Goal: Task Accomplishment & Management: Use online tool/utility

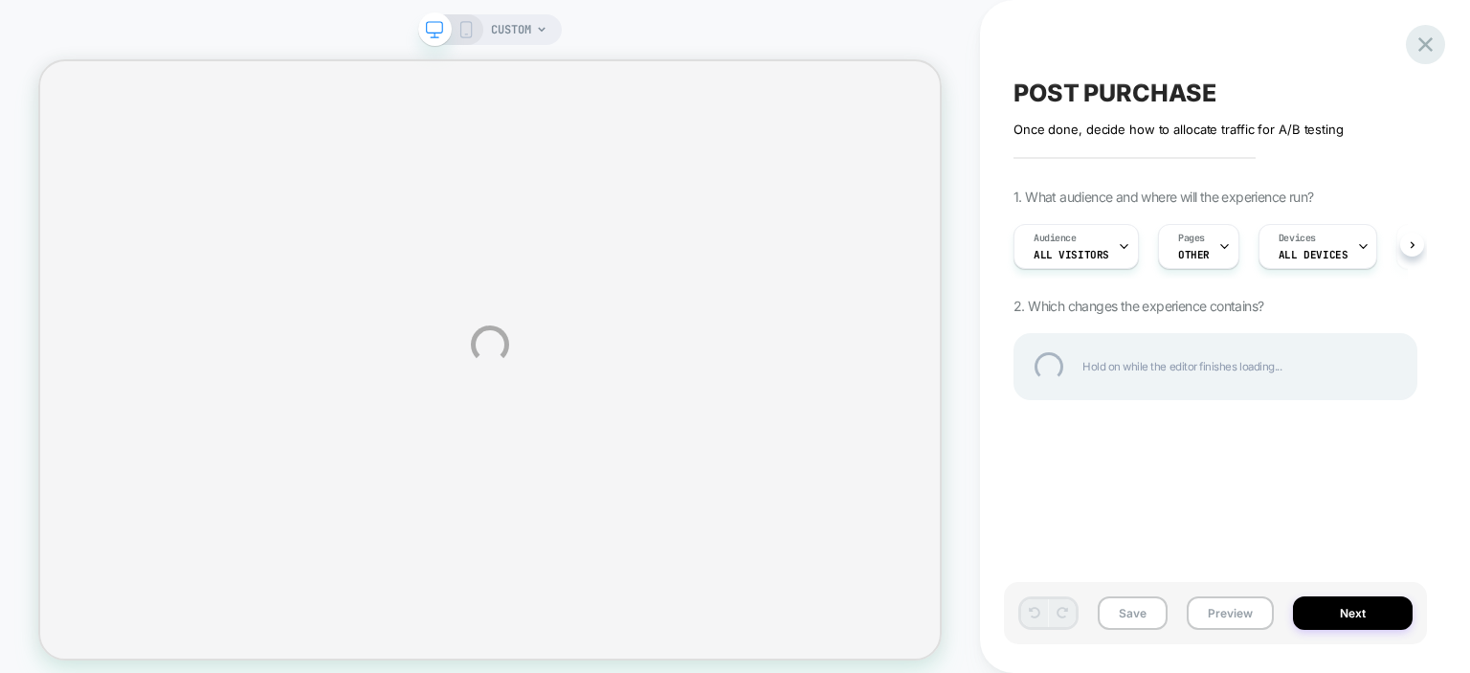
click at [1427, 53] on div at bounding box center [1425, 44] width 39 height 39
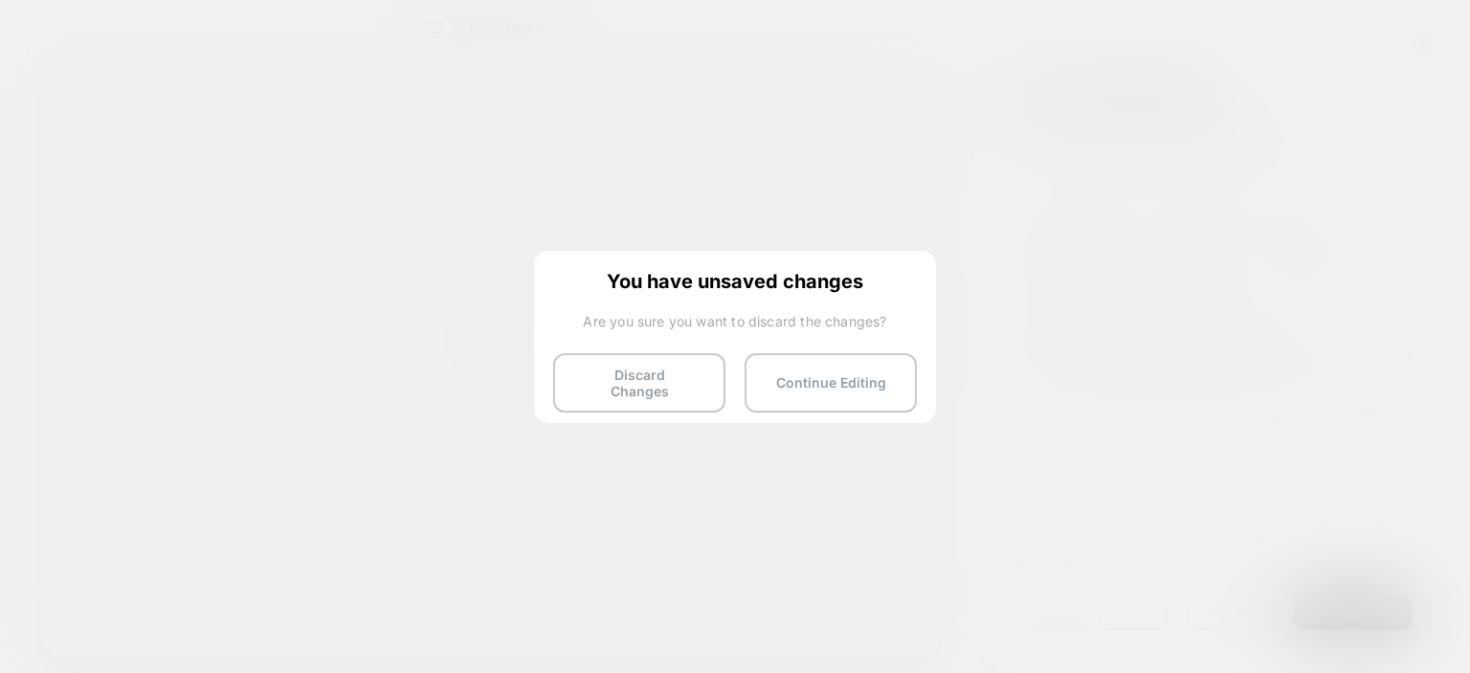
click at [831, 382] on button "Continue Editing" at bounding box center [830, 382] width 172 height 59
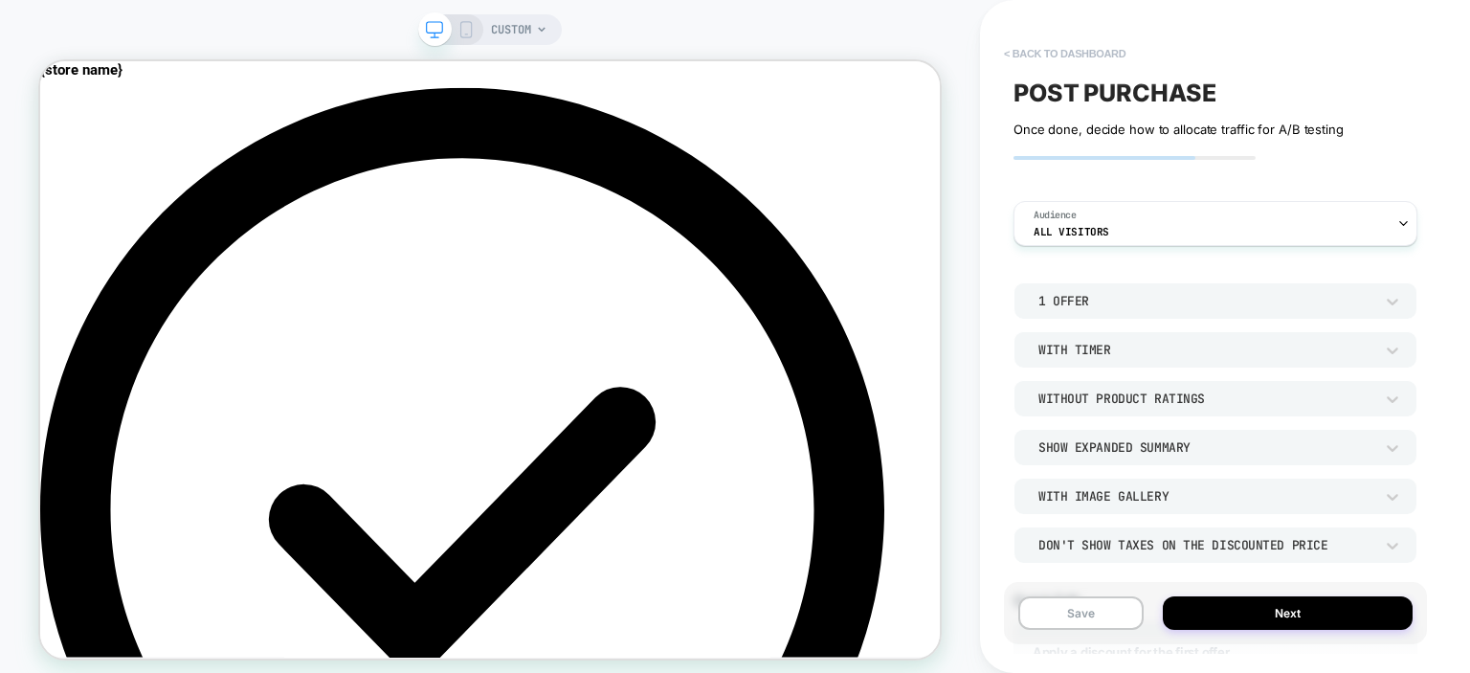
click at [1049, 49] on button "< back to dashboard" at bounding box center [1064, 53] width 141 height 31
click at [1072, 55] on button "< back to dashboard" at bounding box center [1064, 53] width 141 height 31
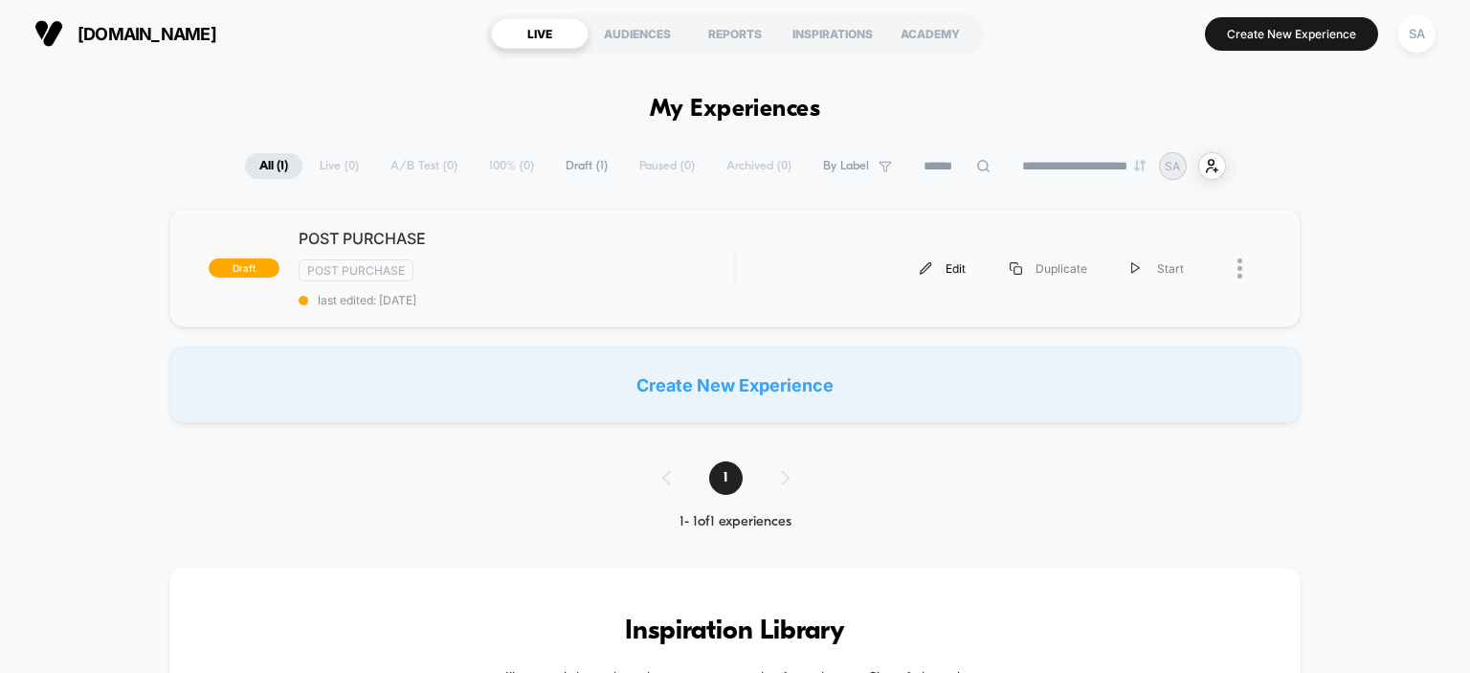
click at [958, 265] on div "Edit" at bounding box center [943, 268] width 90 height 43
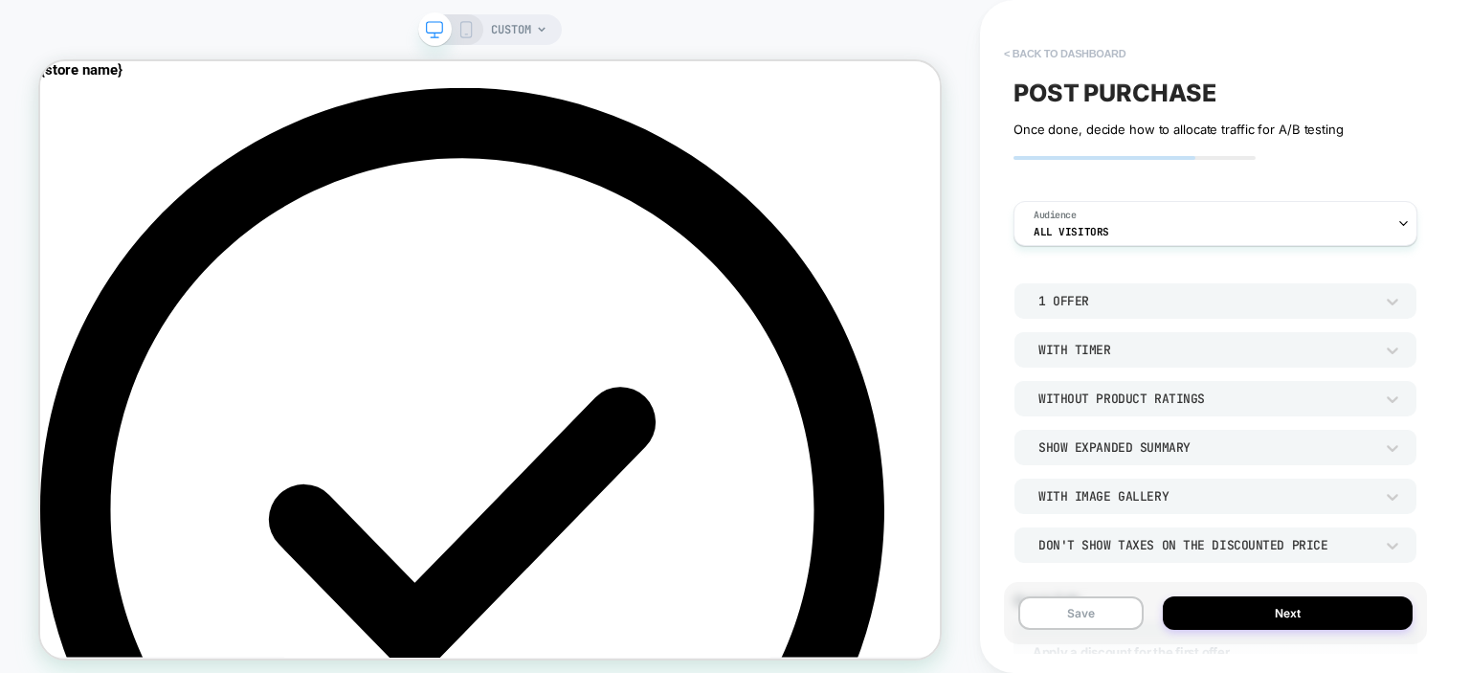
click at [1064, 49] on button "< back to dashboard" at bounding box center [1064, 53] width 141 height 31
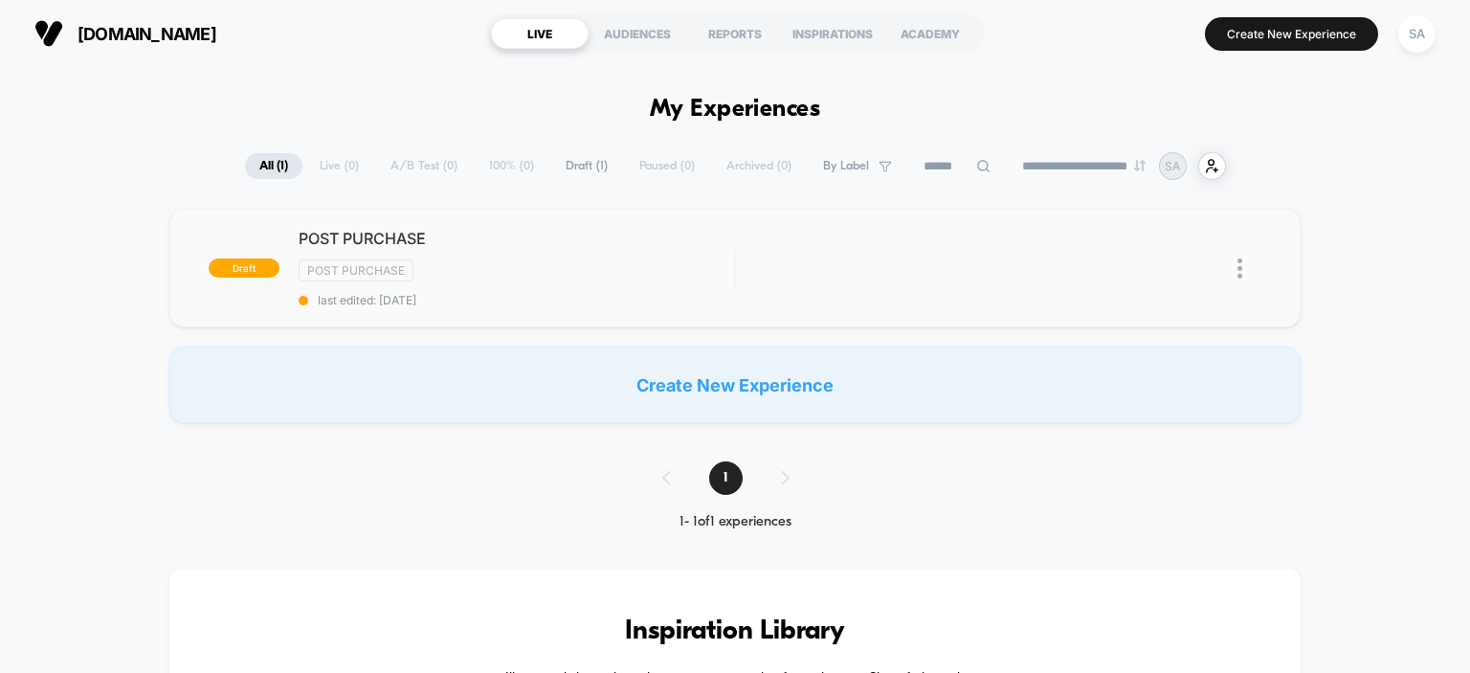
click at [1238, 268] on img at bounding box center [1239, 268] width 5 height 20
click at [1144, 329] on div "Delete" at bounding box center [1142, 332] width 172 height 43
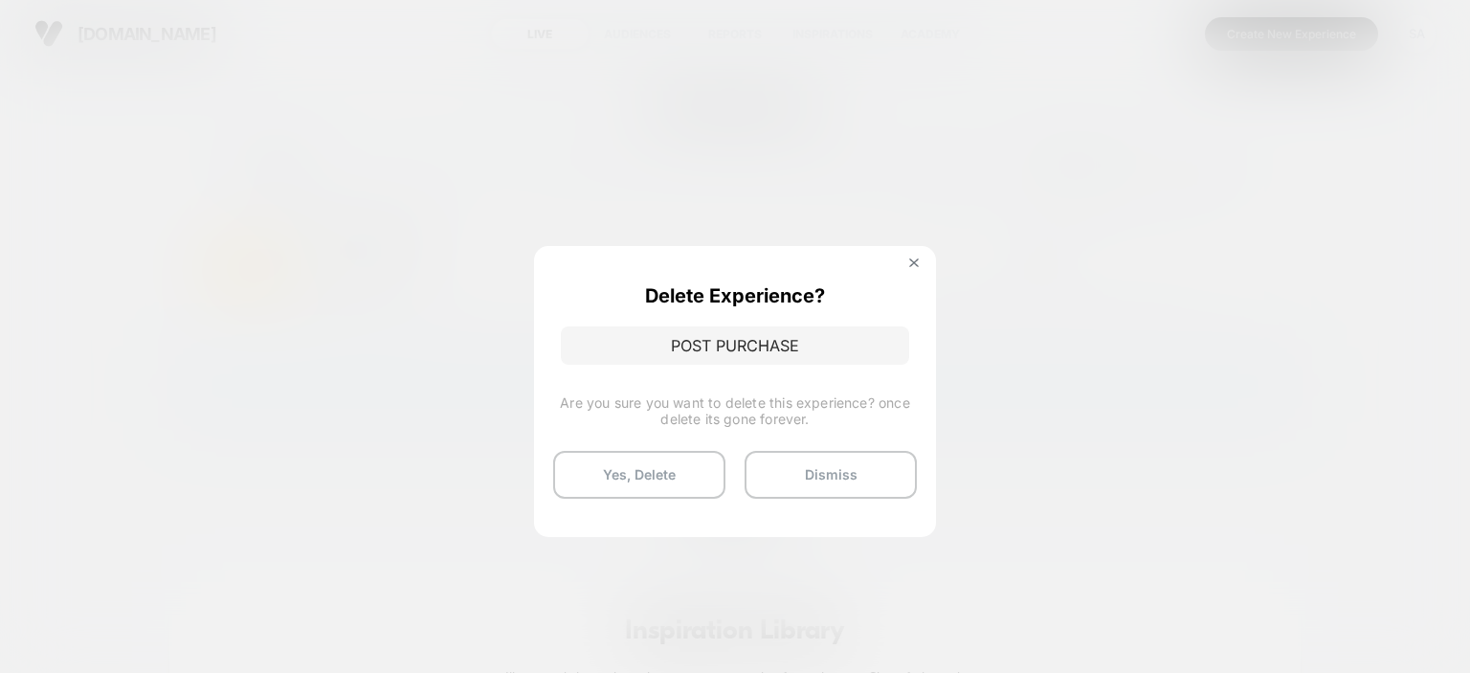
click at [722, 293] on p "Delete Experience?" at bounding box center [735, 295] width 180 height 23
click at [731, 346] on p "POST PURCHASE" at bounding box center [735, 345] width 348 height 38
click at [693, 474] on button "Yes, Delete" at bounding box center [639, 475] width 172 height 48
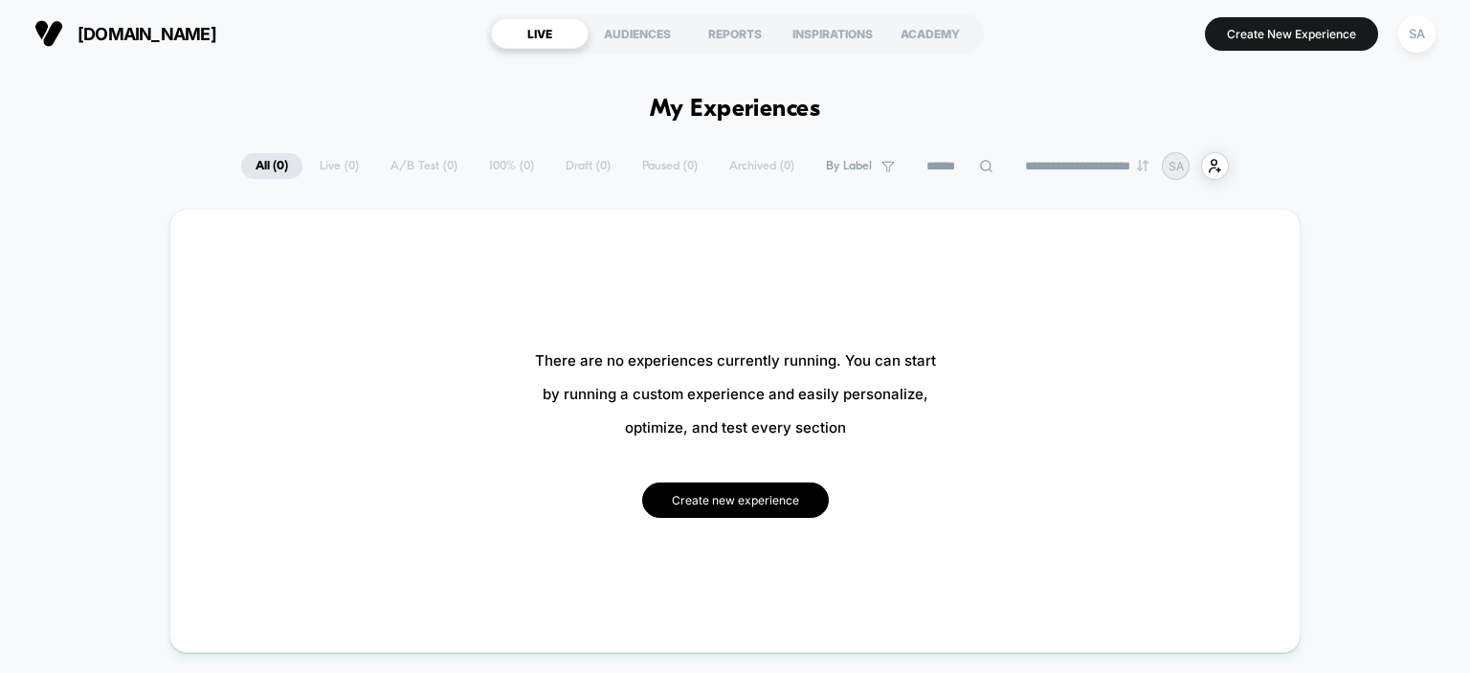
click at [701, 493] on button "Create new experience" at bounding box center [735, 499] width 187 height 35
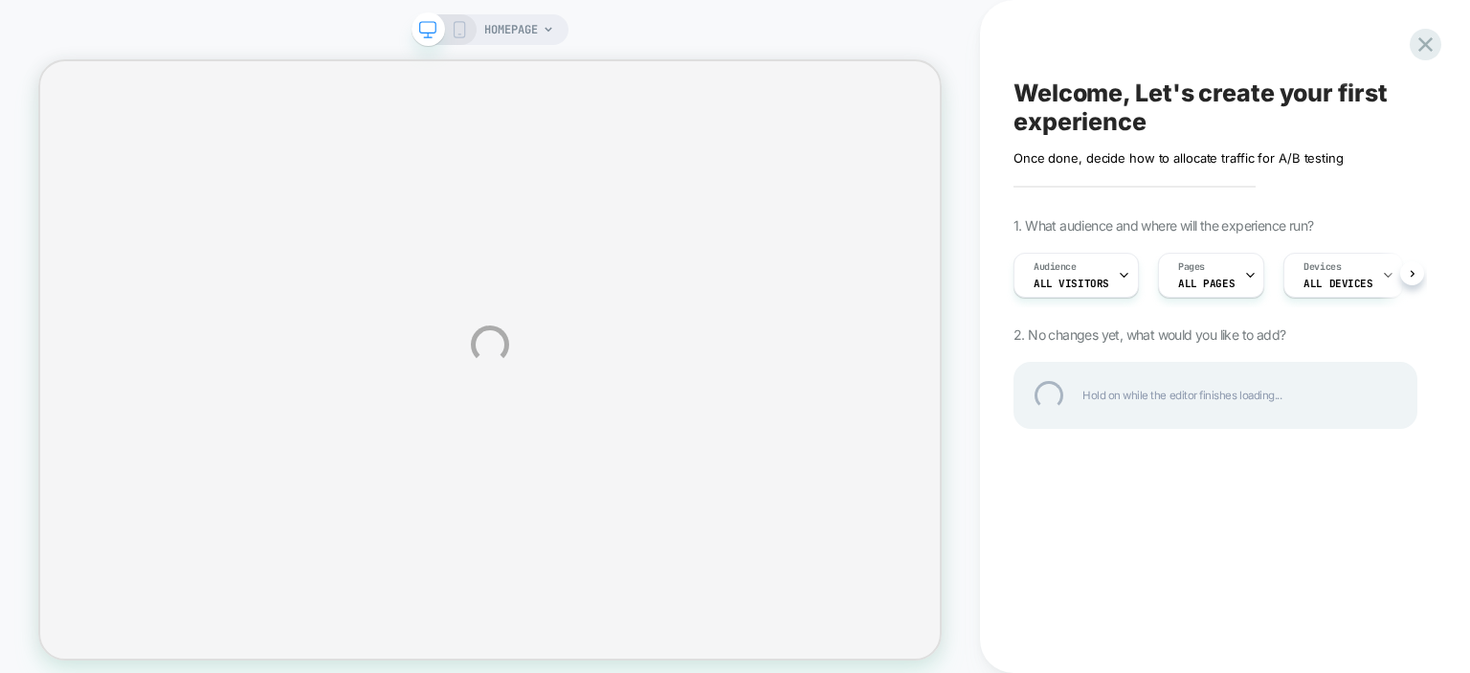
click at [1102, 285] on div "HOMEPAGE Welcome, Let's create your first experience Click to edit experience d…" at bounding box center [735, 344] width 1470 height 689
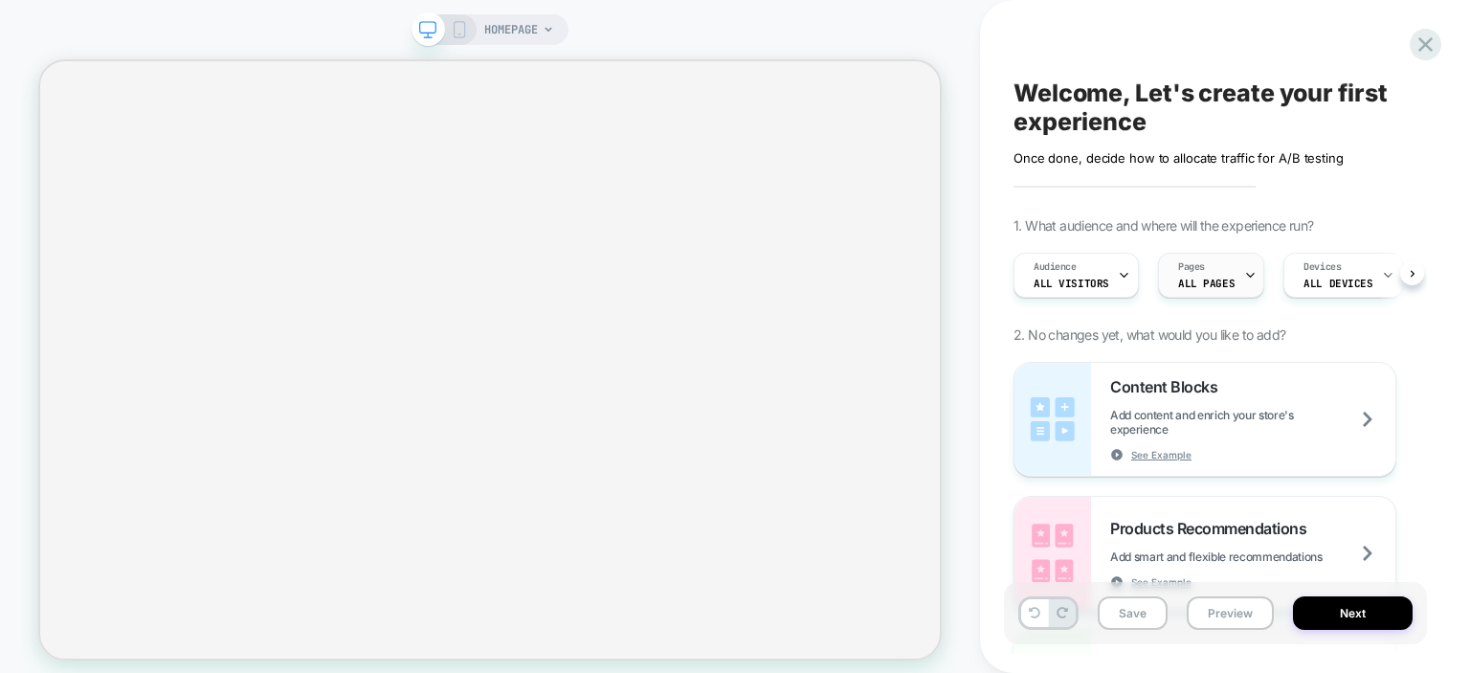
click at [1227, 271] on div "Pages ALL PAGES" at bounding box center [1206, 275] width 95 height 43
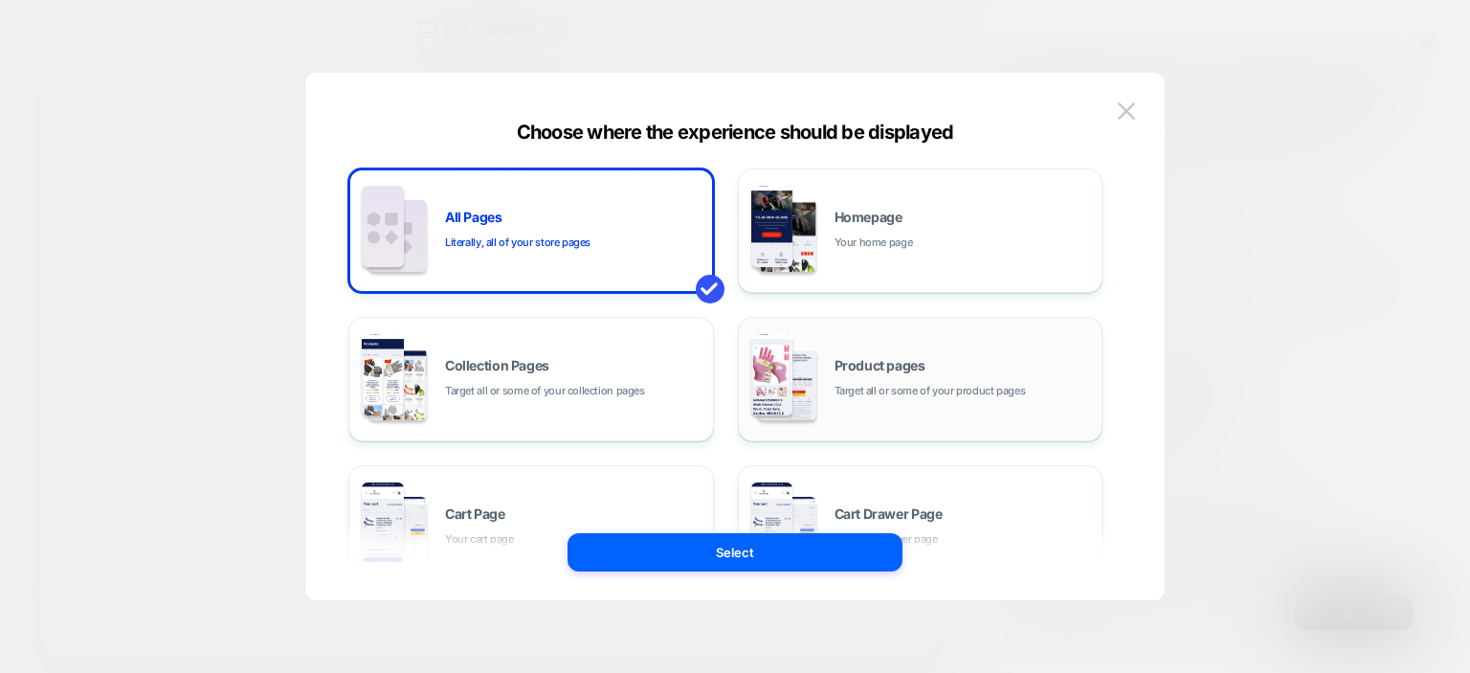
drag, startPoint x: 878, startPoint y: 377, endPoint x: 899, endPoint y: 337, distance: 45.4
click at [879, 377] on div "Product pages Target all or some of your product pages" at bounding box center [963, 379] width 258 height 41
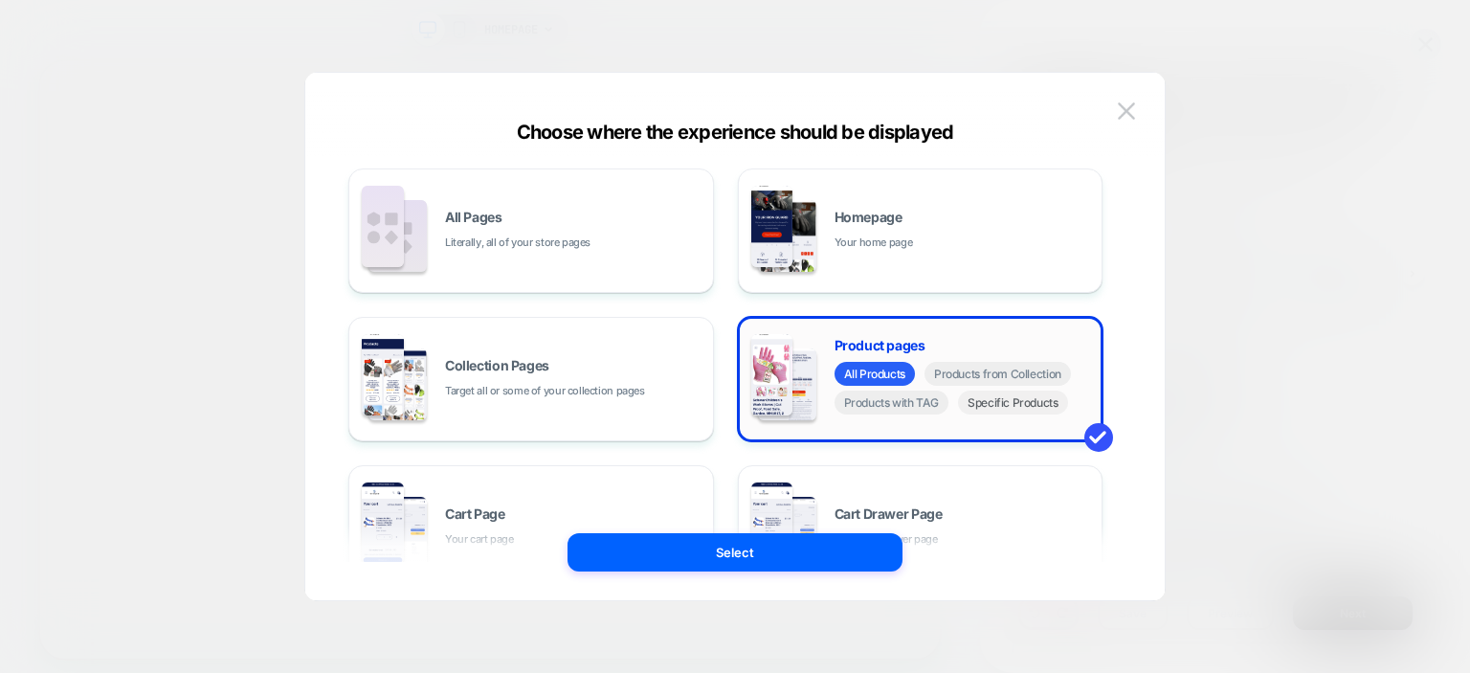
click at [1010, 411] on span "Specific Products" at bounding box center [1013, 402] width 110 height 24
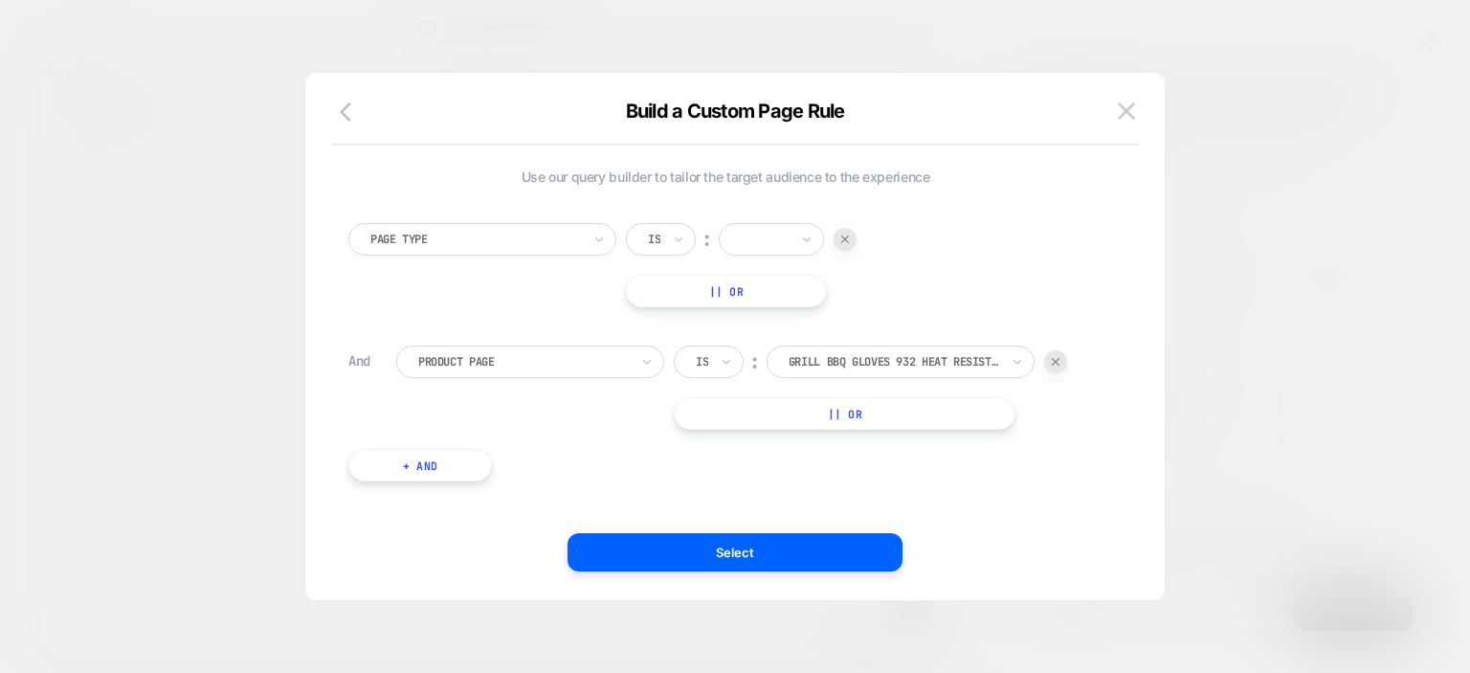
click at [758, 242] on div at bounding box center [765, 239] width 48 height 17
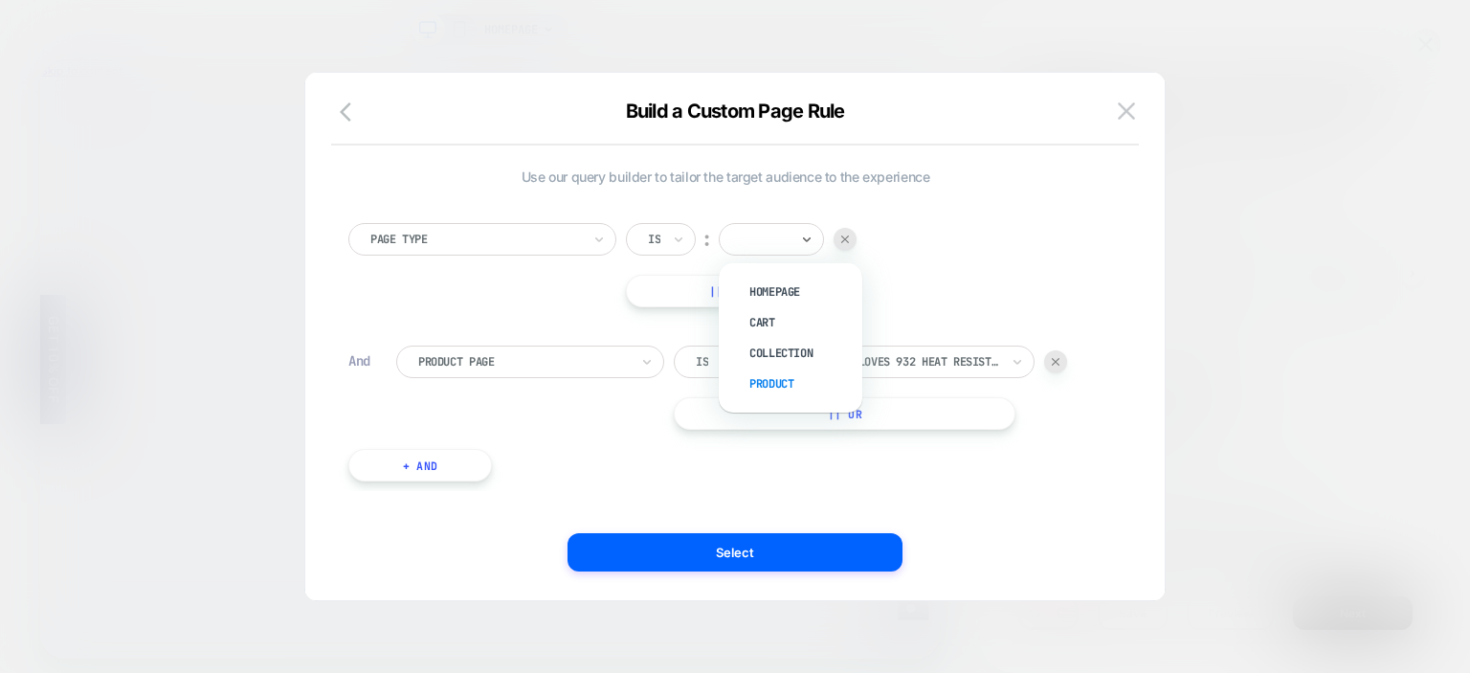
scroll to position [0, 1201]
click at [790, 375] on div "Product" at bounding box center [800, 383] width 124 height 31
click at [743, 292] on button "|| Or" at bounding box center [726, 291] width 201 height 33
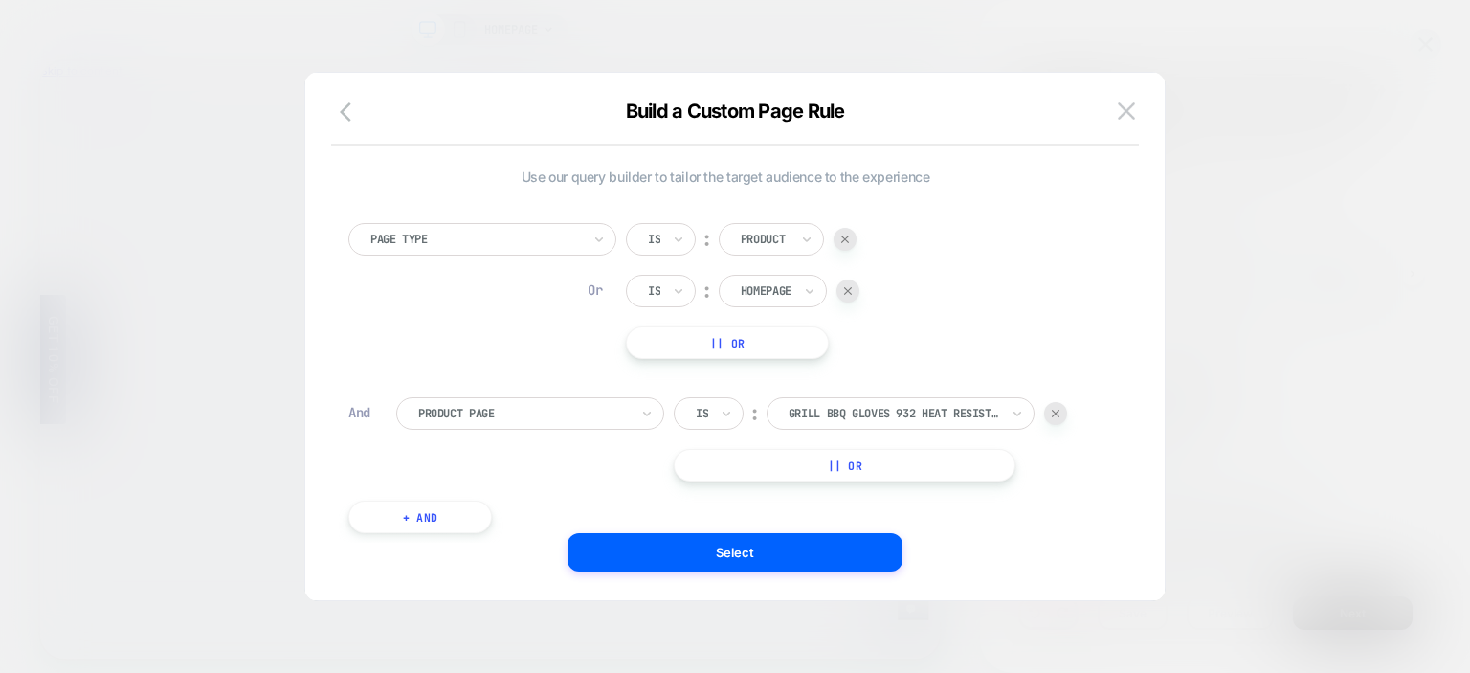
click at [845, 287] on div at bounding box center [847, 290] width 23 height 23
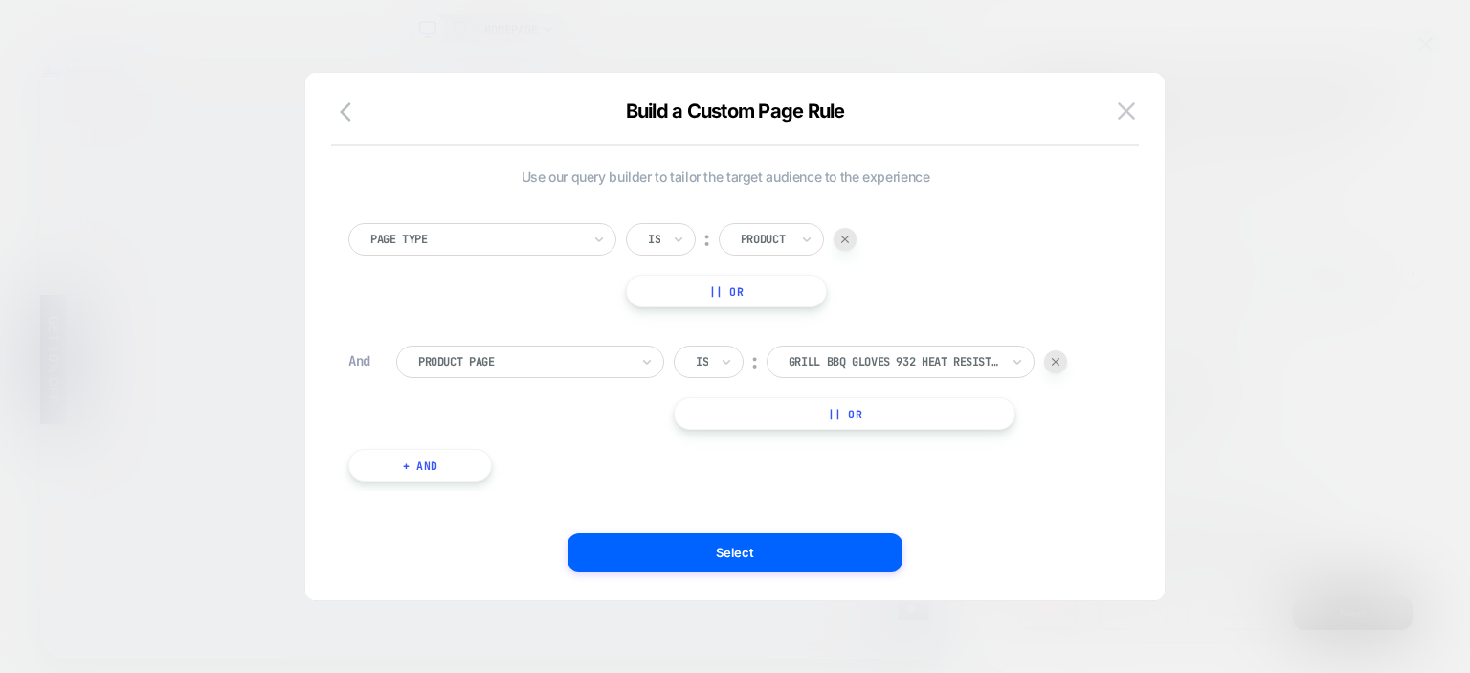
scroll to position [0, 1201]
click at [530, 409] on div "Product Page Is ︰ grill bbq gloves 932 heat resistant cooking barbecue gloves G…" at bounding box center [749, 387] width 706 height 84
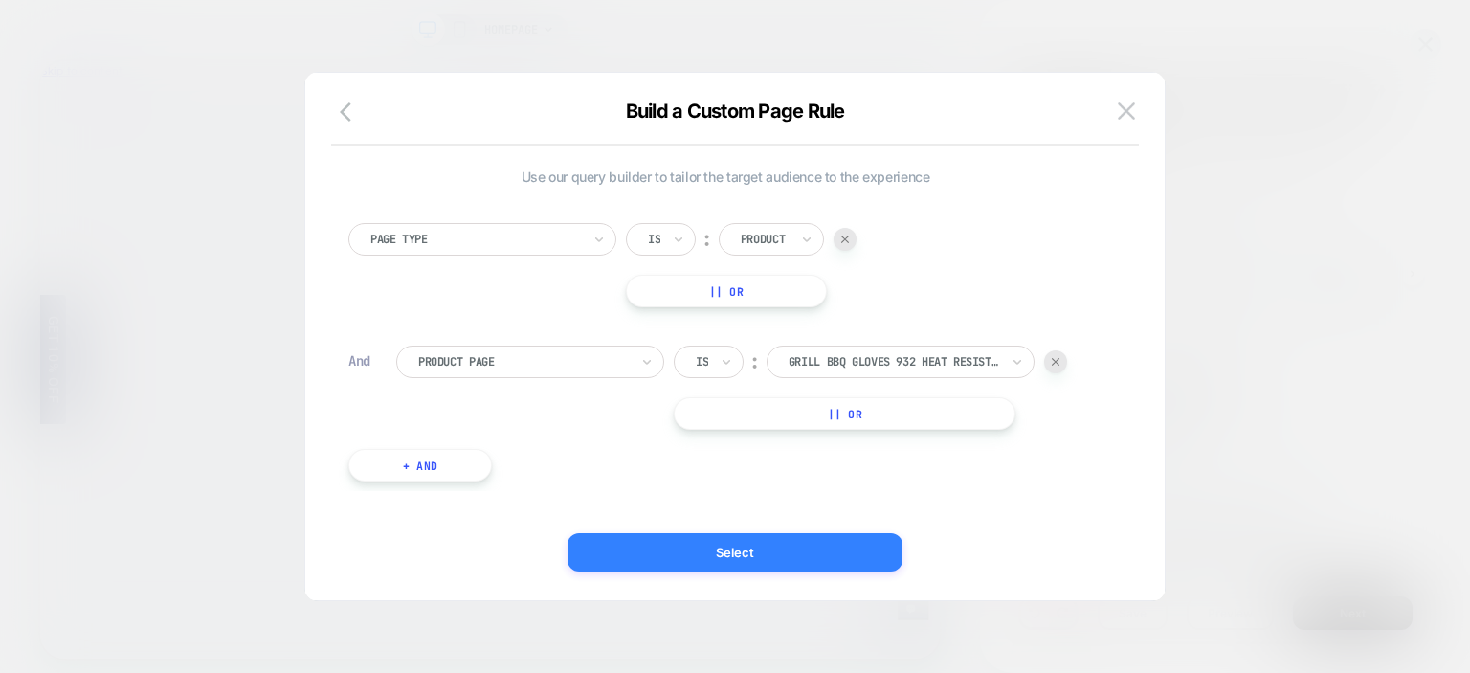
click at [777, 562] on button "Select" at bounding box center [734, 552] width 335 height 38
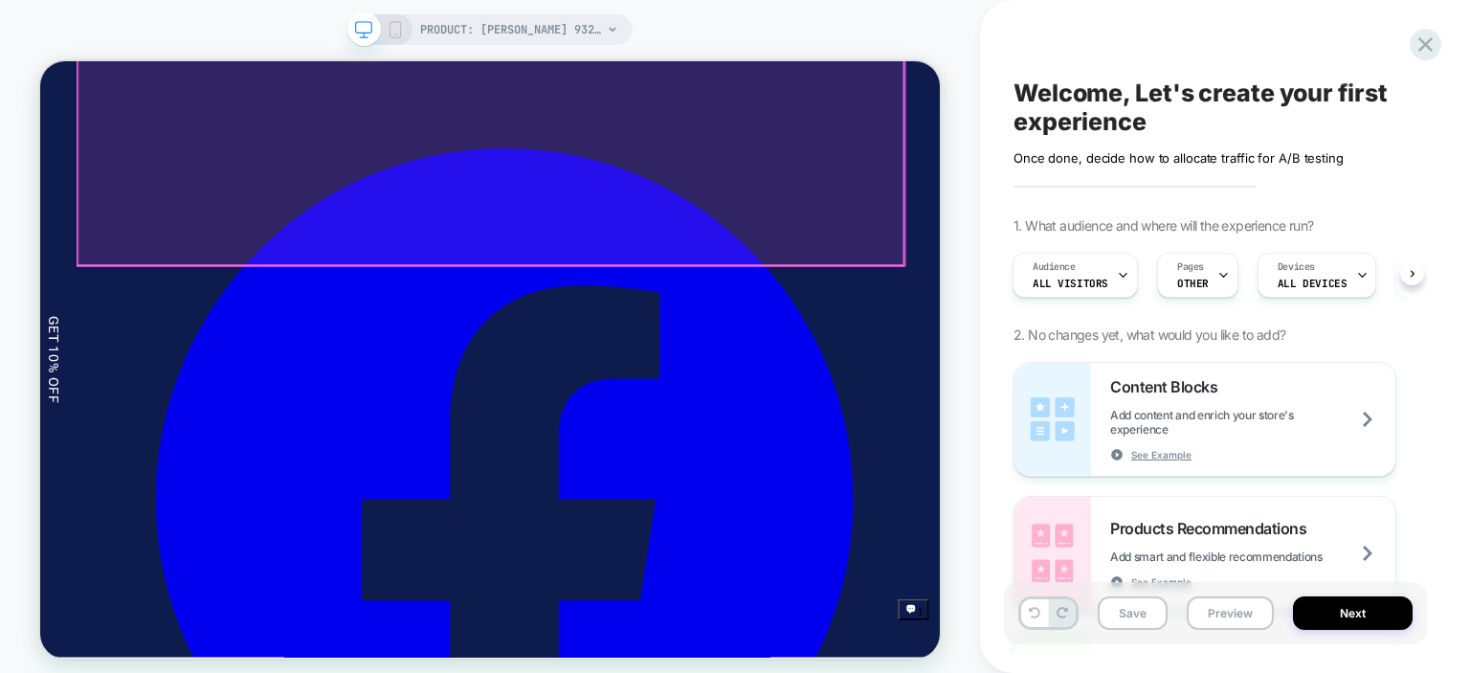
scroll to position [1531, 0]
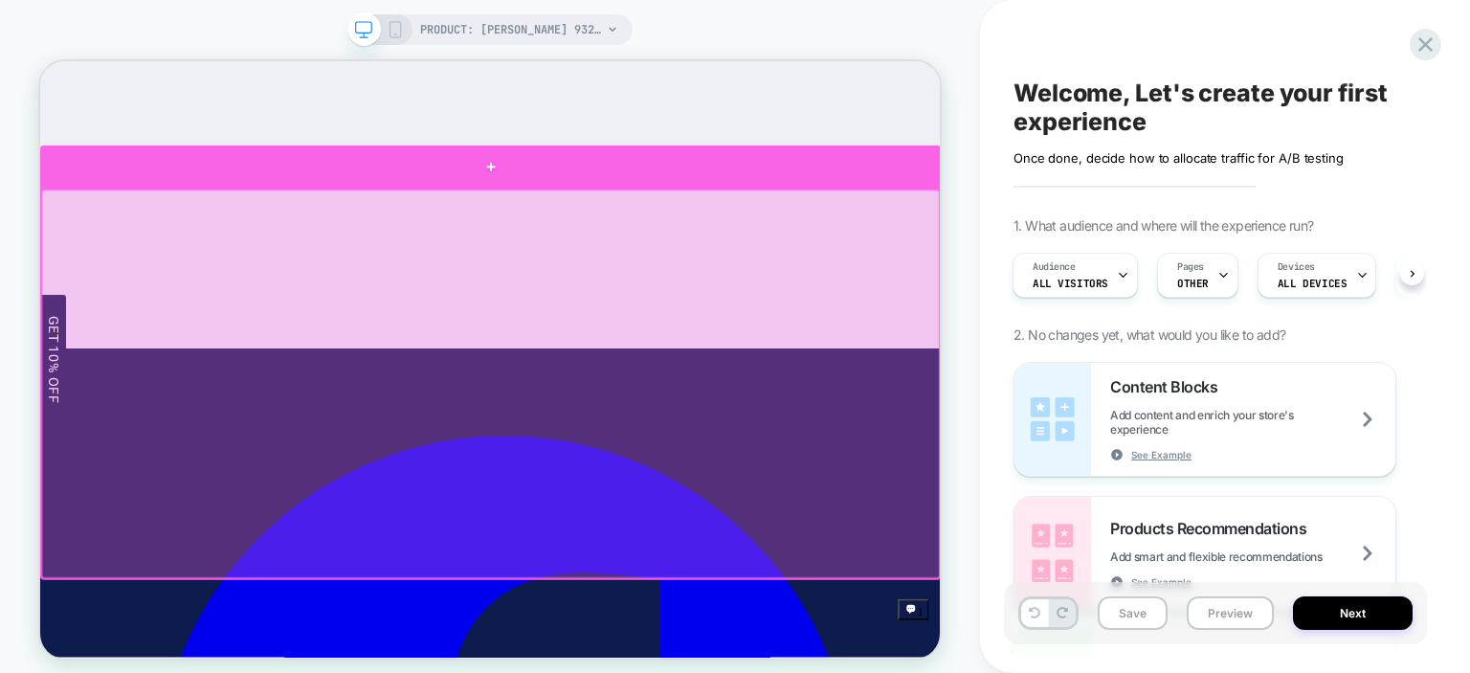
click at [641, 203] on div at bounding box center [640, 201] width 1201 height 57
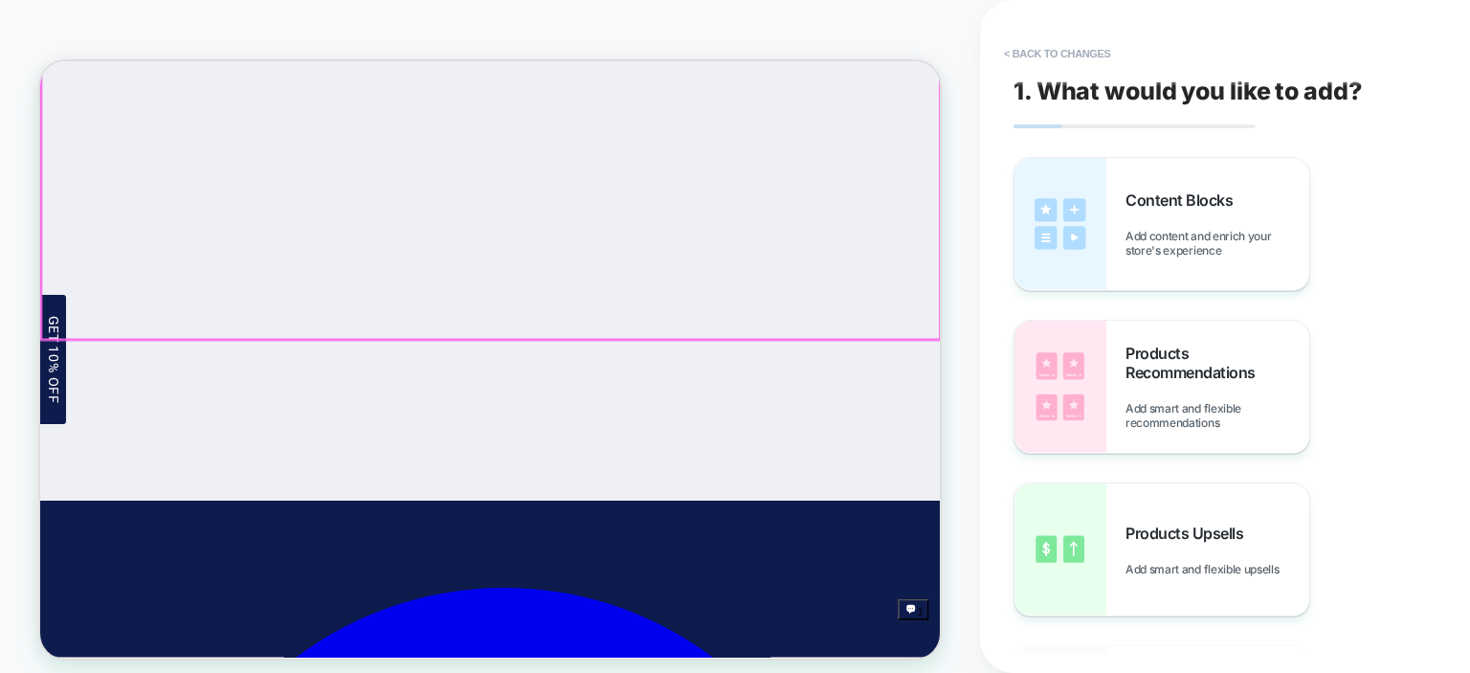
scroll to position [15, 0]
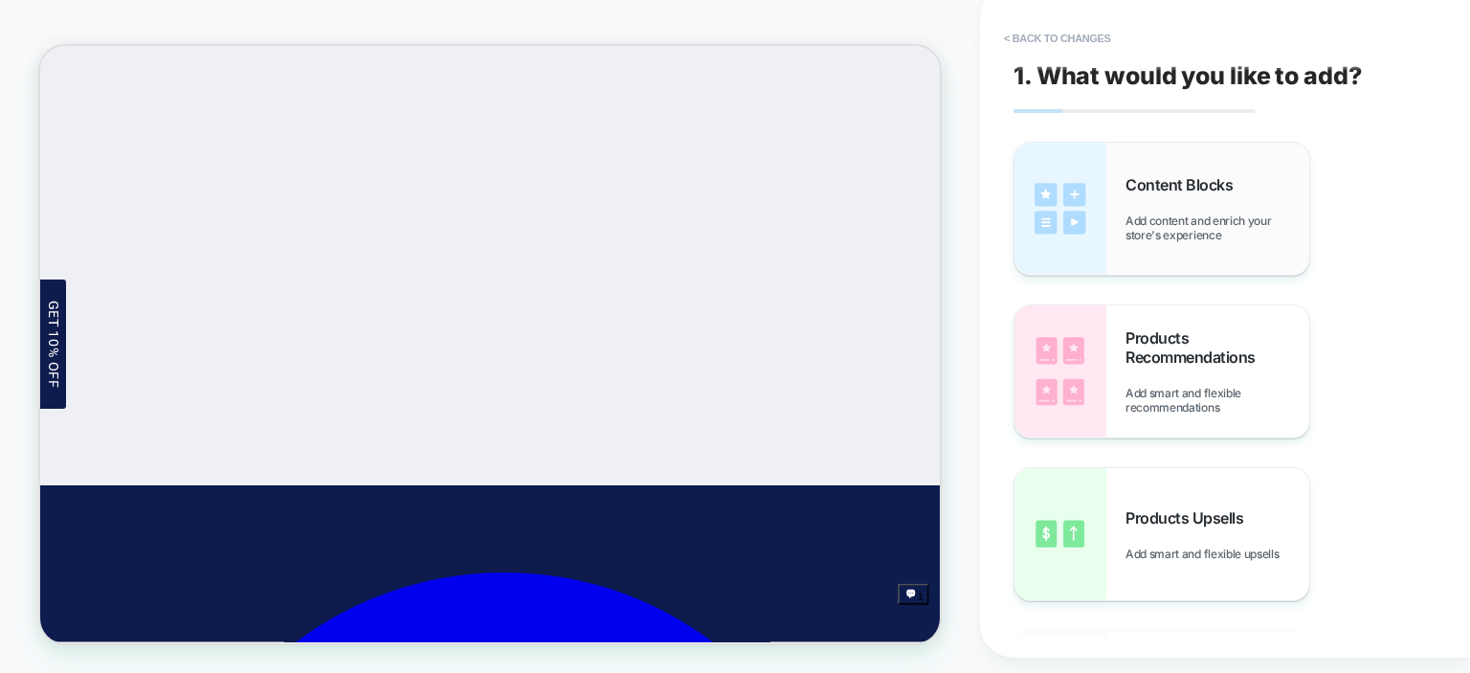
click at [1191, 187] on span "Content Blocks" at bounding box center [1183, 184] width 117 height 19
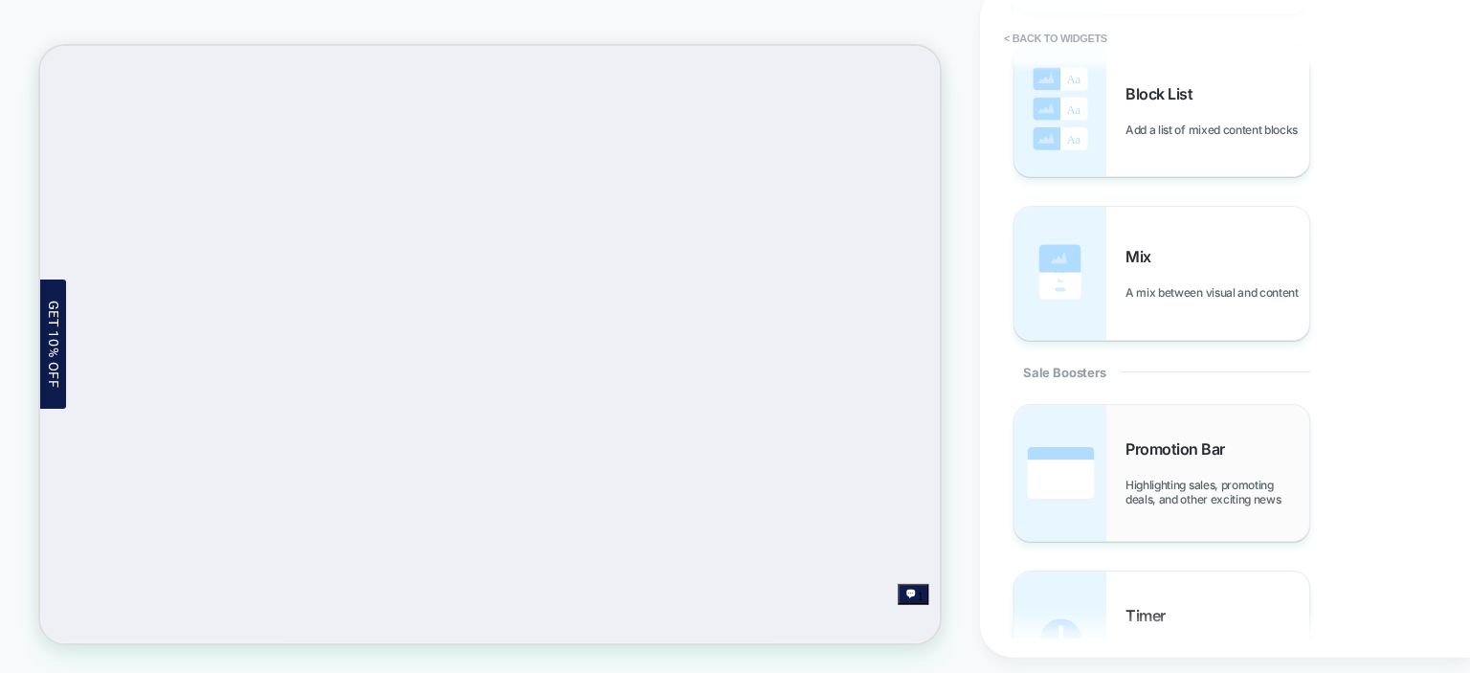
scroll to position [1531, 0]
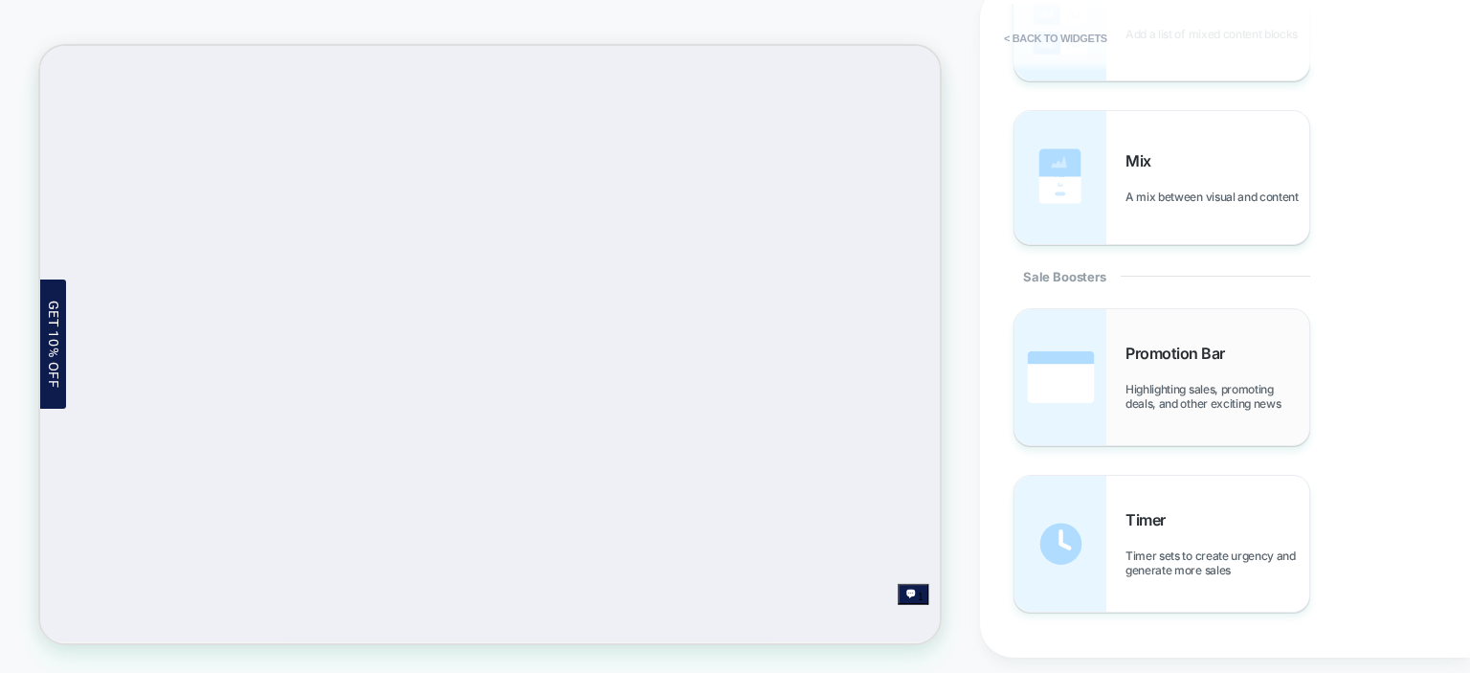
drag, startPoint x: 1200, startPoint y: 397, endPoint x: 533, endPoint y: 556, distance: 685.6
click at [1200, 397] on span "Highlighting sales, promoting deals, and other exciting news" at bounding box center [1217, 396] width 184 height 29
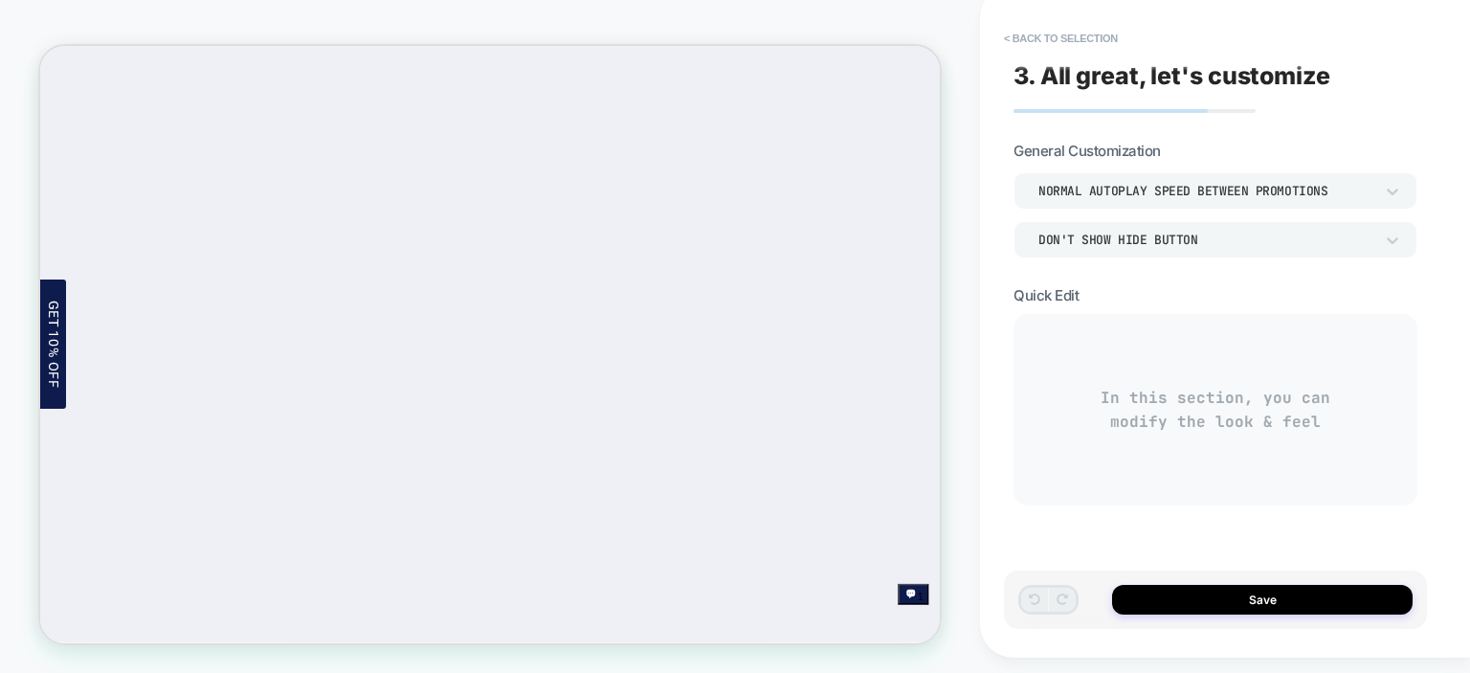
scroll to position [1244, 0]
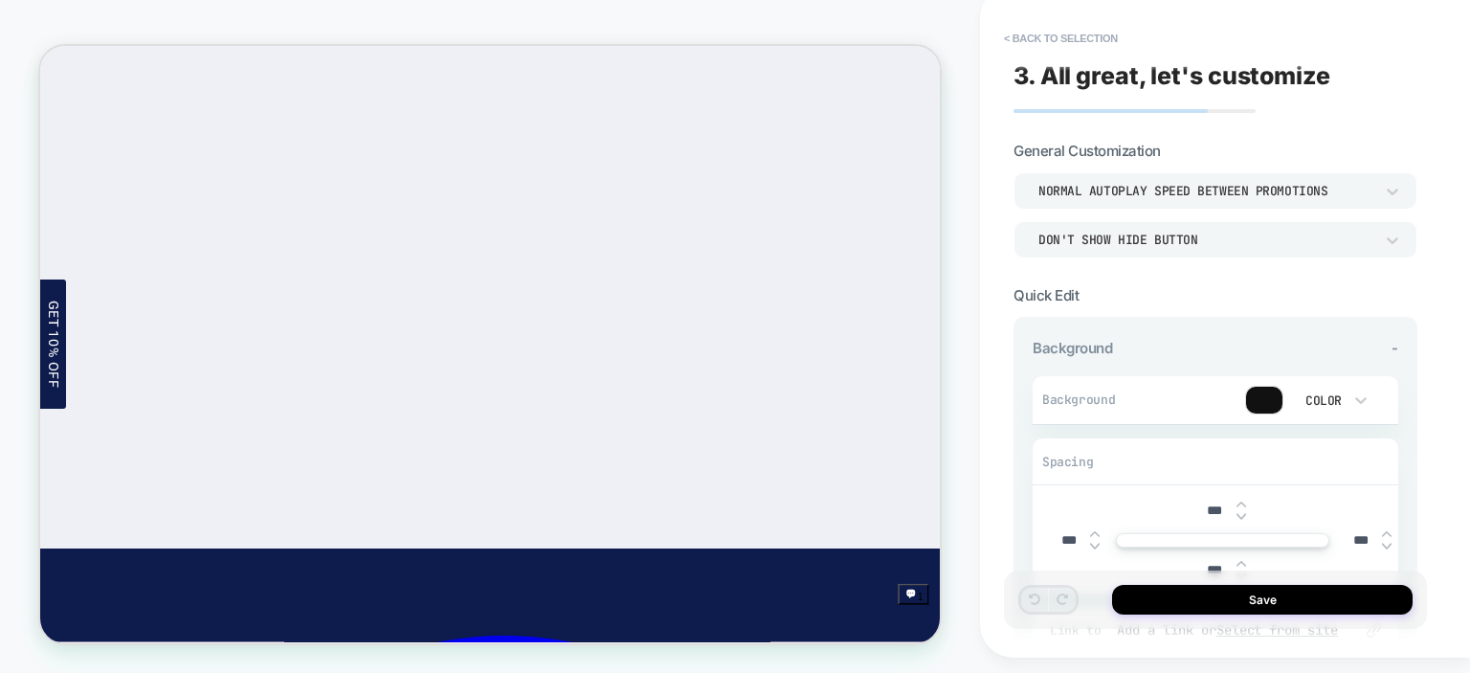
click at [1032, 42] on button "< Back to selection" at bounding box center [1060, 38] width 133 height 31
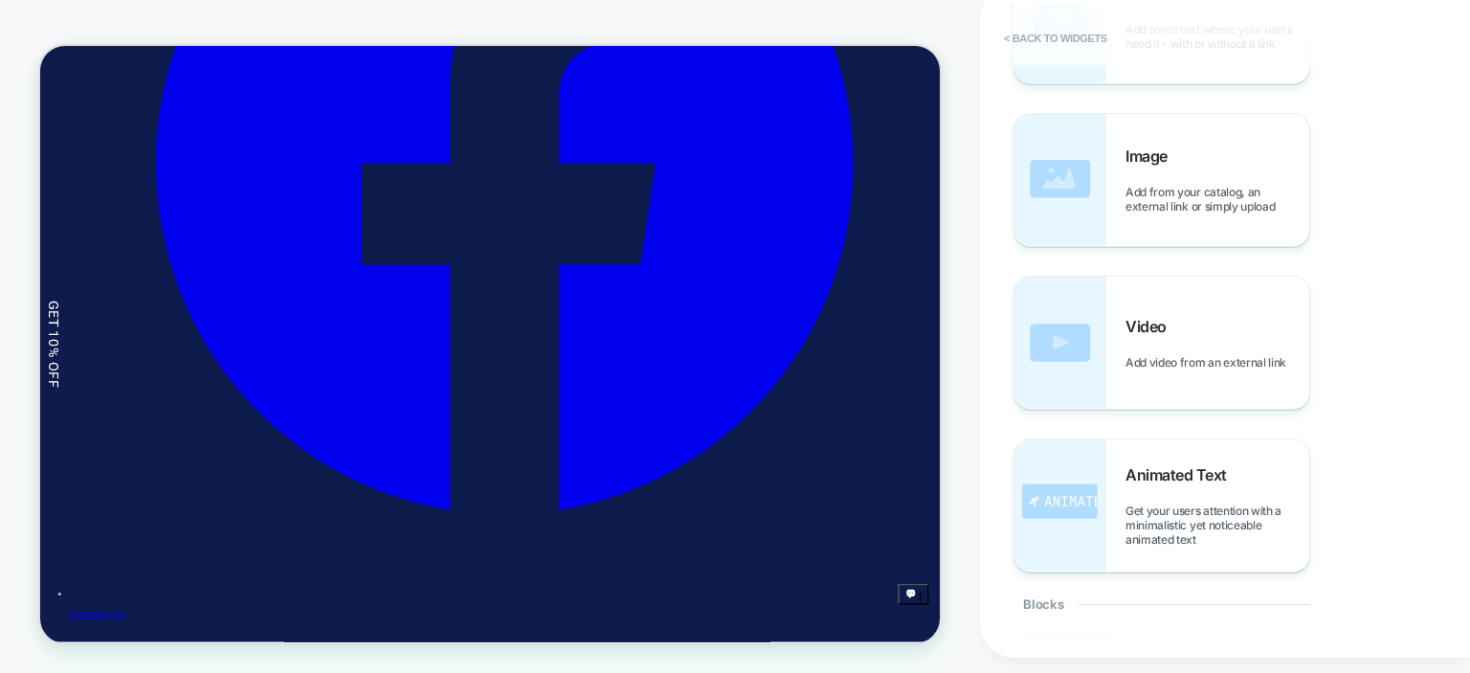
scroll to position [1958, 0]
